Goal: Task Accomplishment & Management: Manage account settings

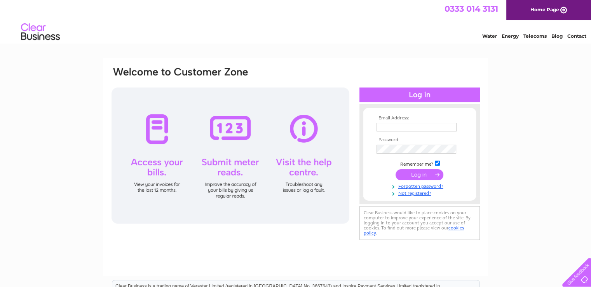
type input "eastldngraphics@aol.com"
click at [418, 176] on input "submit" at bounding box center [419, 174] width 48 height 11
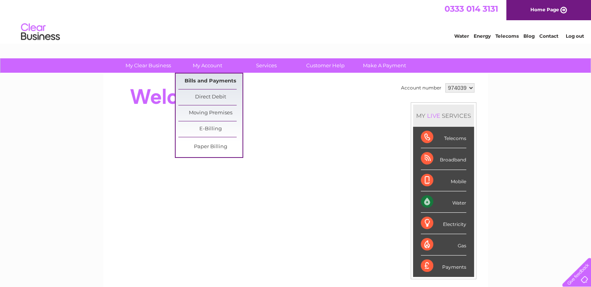
click at [231, 82] on link "Bills and Payments" at bounding box center [210, 81] width 64 height 16
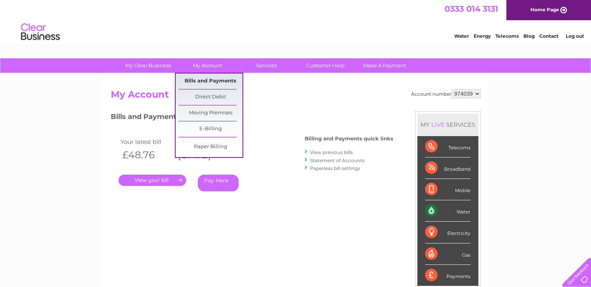
click at [227, 78] on link "Bills and Payments" at bounding box center [210, 81] width 64 height 16
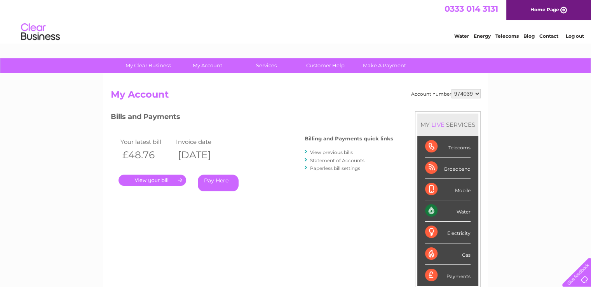
click at [155, 179] on link "." at bounding box center [152, 179] width 68 height 11
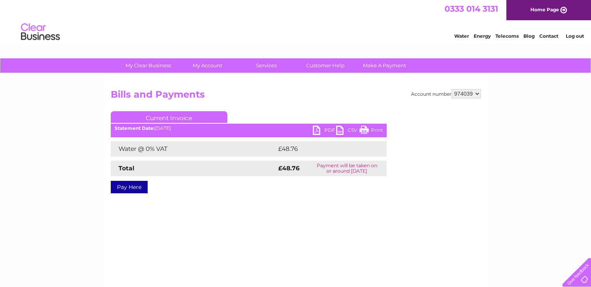
click at [315, 128] on link "PDF" at bounding box center [324, 130] width 23 height 11
